Goal: Check status: Check status

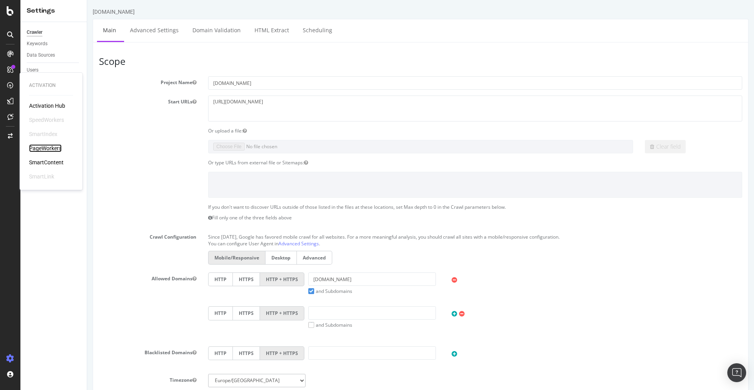
click at [50, 147] on div "PageWorkers" at bounding box center [45, 148] width 33 height 8
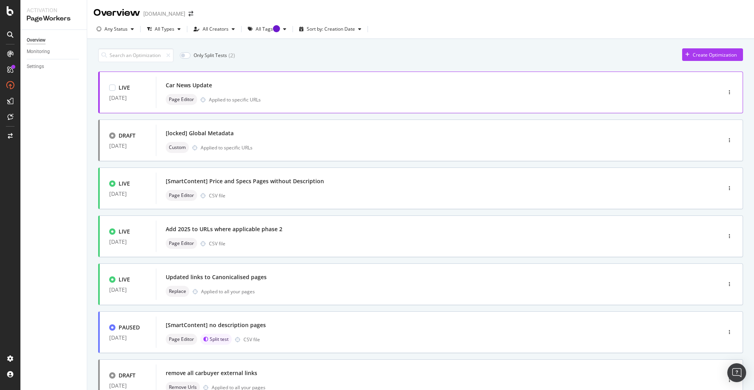
click at [299, 100] on div "Page Editor Applied to specific URLs" at bounding box center [427, 99] width 522 height 11
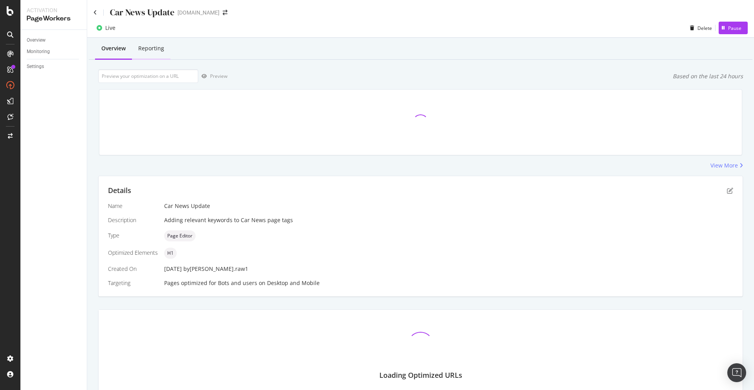
click at [151, 50] on div "Reporting" at bounding box center [151, 48] width 26 height 8
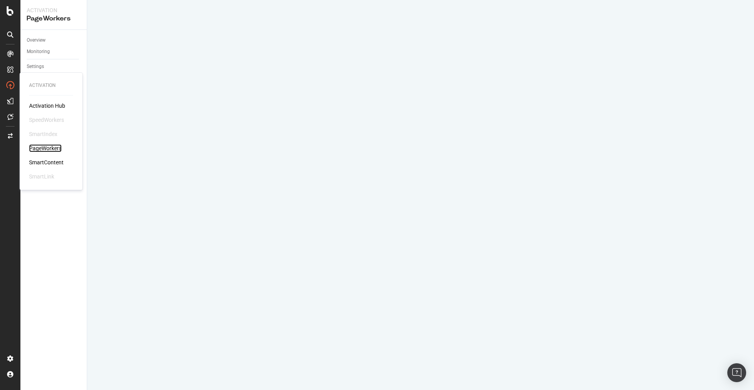
click at [50, 148] on div "PageWorkers" at bounding box center [45, 148] width 33 height 8
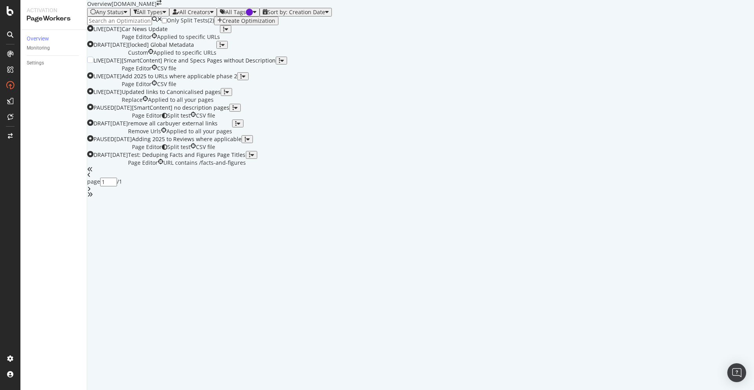
click at [276, 72] on div "Page Editor CSV file" at bounding box center [199, 68] width 154 height 8
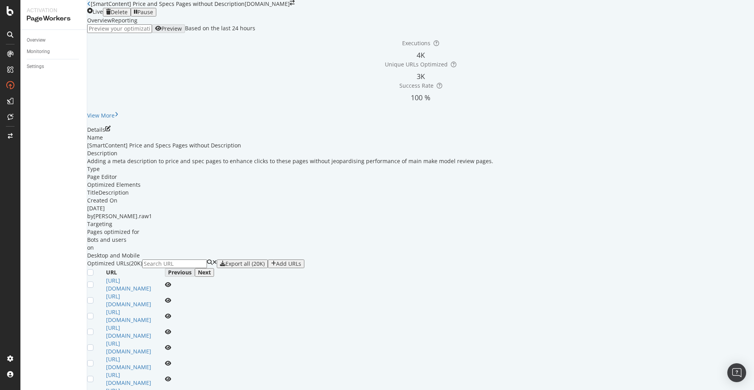
click at [137, 24] on div "Reporting" at bounding box center [125, 20] width 26 height 8
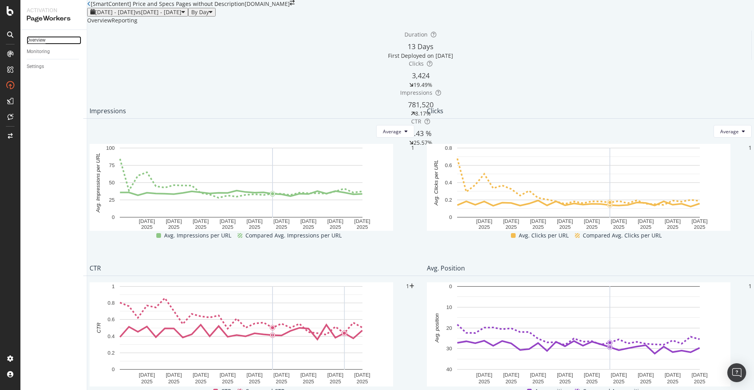
click at [46, 40] on div "Overview" at bounding box center [36, 40] width 19 height 8
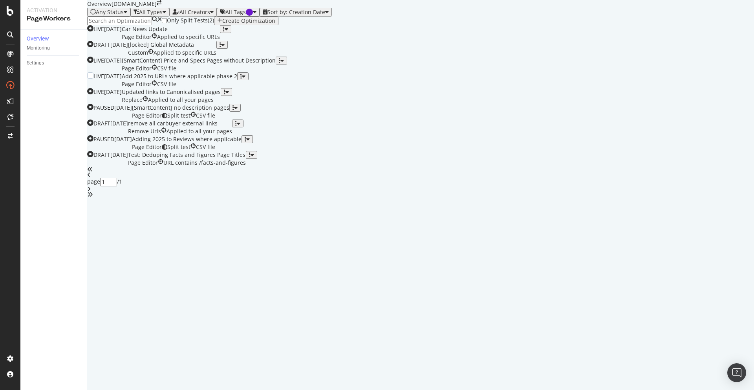
click at [237, 88] on div "Page Editor CSV file" at bounding box center [179, 84] width 115 height 8
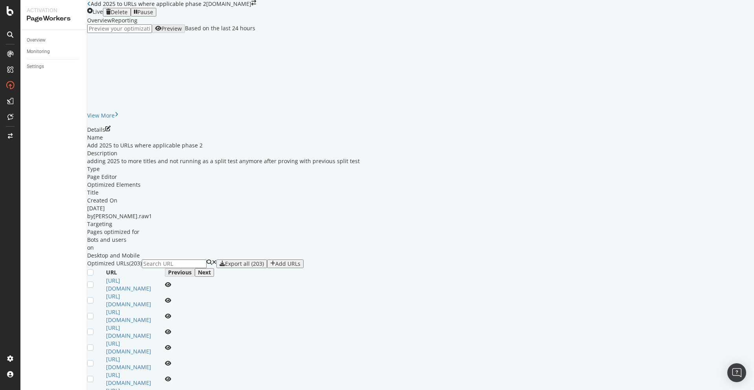
click at [137, 24] on div "Reporting" at bounding box center [125, 20] width 26 height 8
